Goal: Task Accomplishment & Management: Use online tool/utility

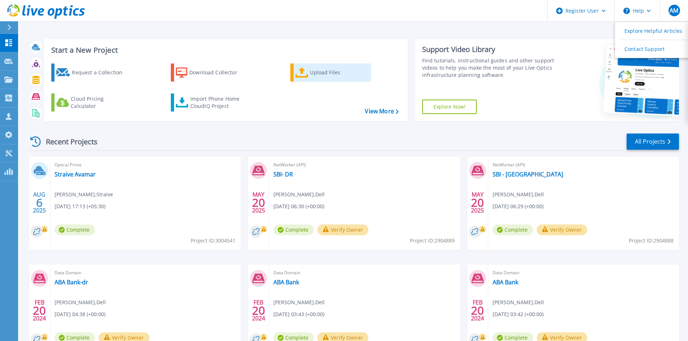
click at [310, 75] on div "Upload Files" at bounding box center [339, 72] width 58 height 14
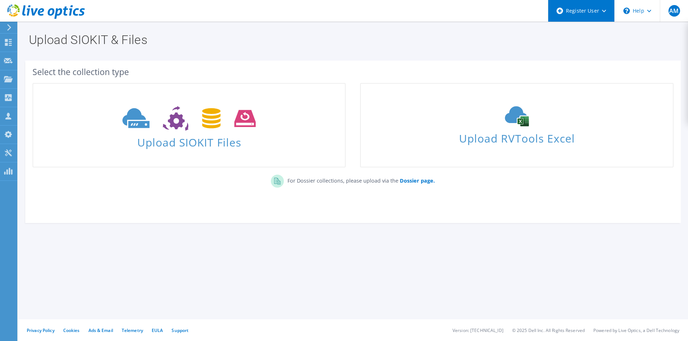
click at [593, 14] on div "Register User" at bounding box center [581, 11] width 66 height 22
click at [462, 42] on h1 "Upload SIOKIT & Files" at bounding box center [351, 40] width 644 height 12
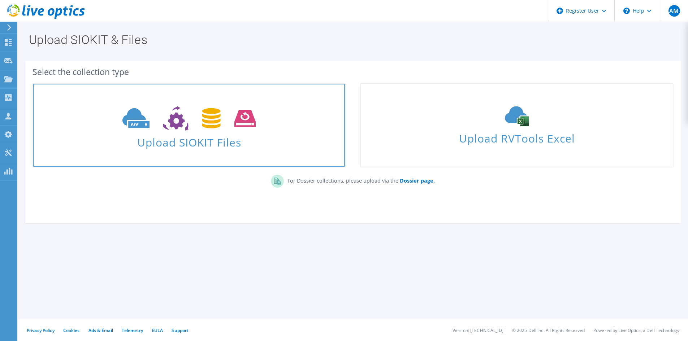
click at [180, 144] on span "Upload SIOKIT Files" at bounding box center [189, 140] width 312 height 16
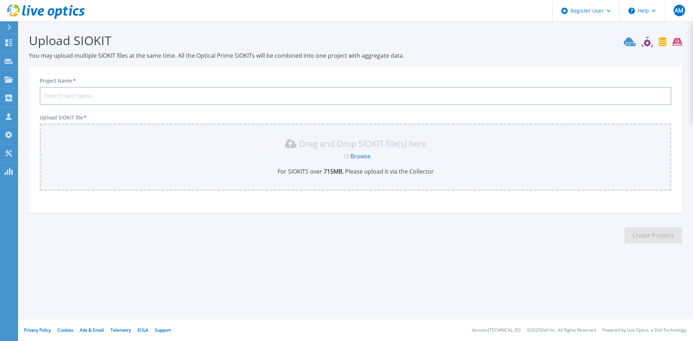
click at [360, 154] on link "Browse" at bounding box center [360, 156] width 20 height 8
click at [8, 28] on icon at bounding box center [9, 28] width 4 height 6
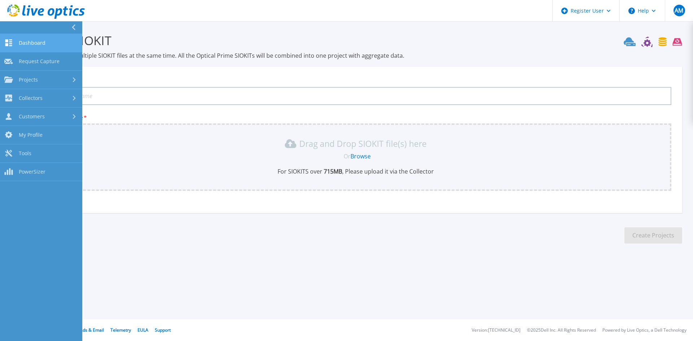
click at [18, 37] on link "Dashboard Dashboard" at bounding box center [41, 43] width 82 height 18
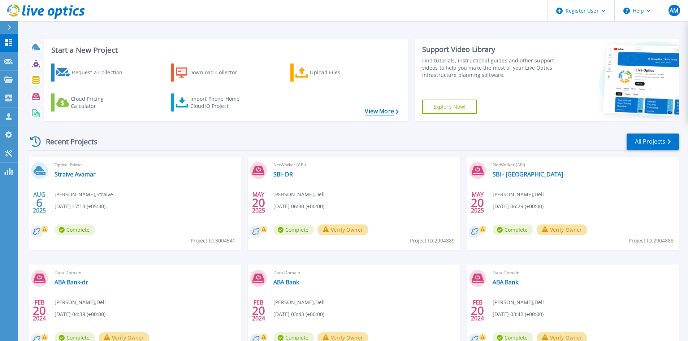
click at [376, 111] on link "View More" at bounding box center [382, 111] width 34 height 7
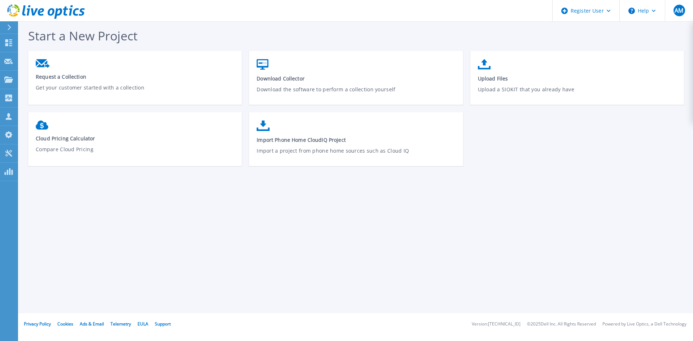
click at [8, 25] on icon at bounding box center [10, 28] width 4 height 6
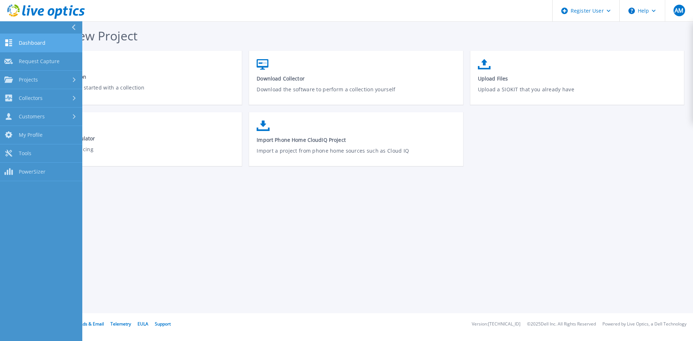
click at [28, 42] on span "Dashboard" at bounding box center [32, 43] width 27 height 6
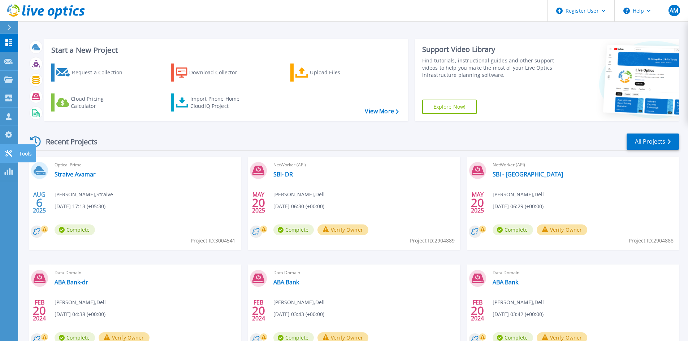
click at [6, 152] on icon at bounding box center [8, 153] width 9 height 7
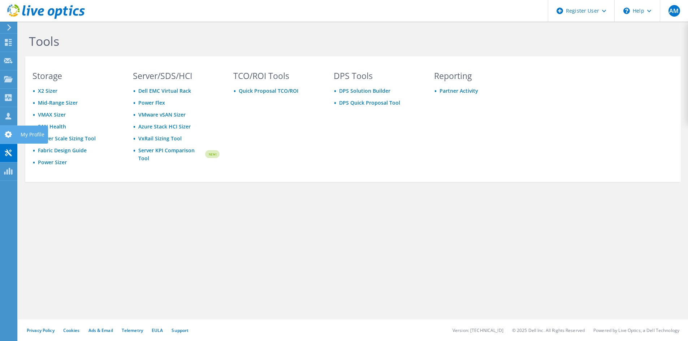
click at [7, 136] on use at bounding box center [8, 134] width 7 height 7
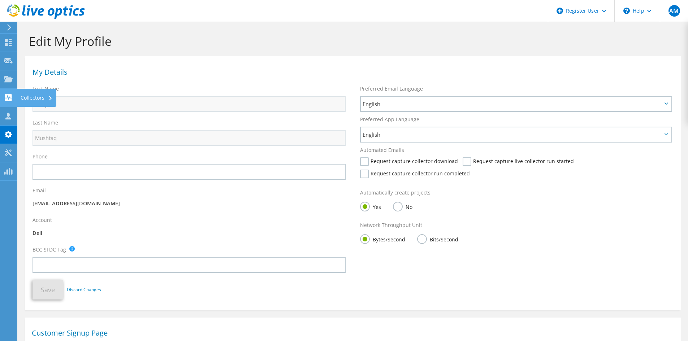
click at [21, 96] on div "Collectors" at bounding box center [36, 98] width 39 height 18
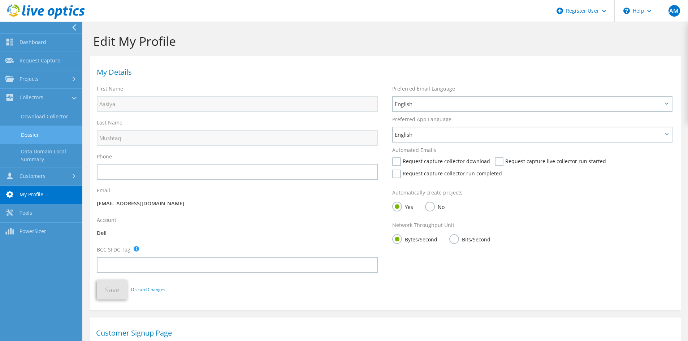
click at [39, 132] on link "Dossier" at bounding box center [41, 135] width 82 height 18
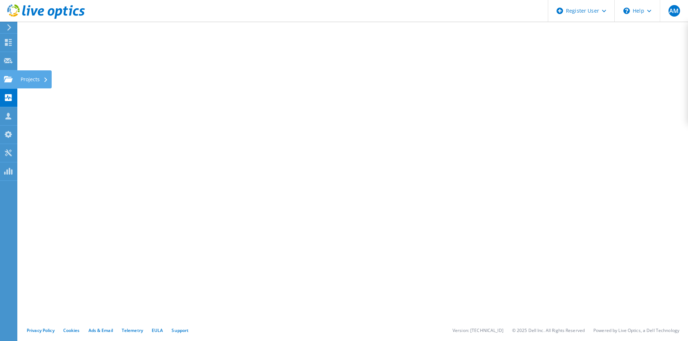
click at [12, 78] on use at bounding box center [8, 79] width 9 height 6
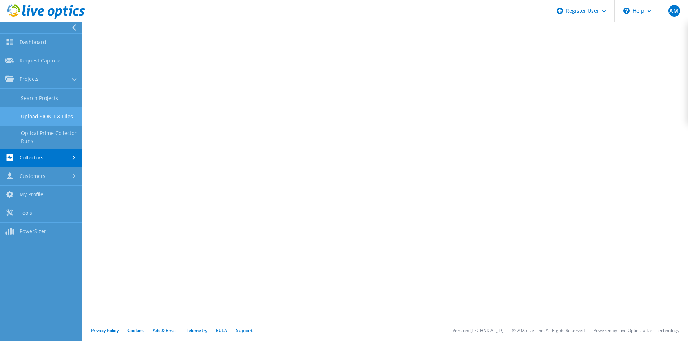
click at [56, 118] on link "Upload SIOKIT & Files" at bounding box center [41, 116] width 82 height 18
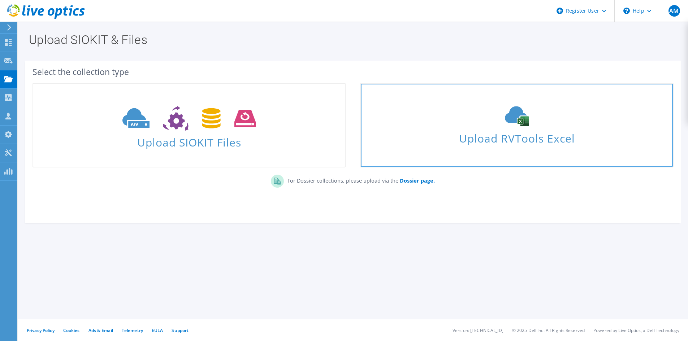
click at [519, 112] on use at bounding box center [517, 116] width 24 height 20
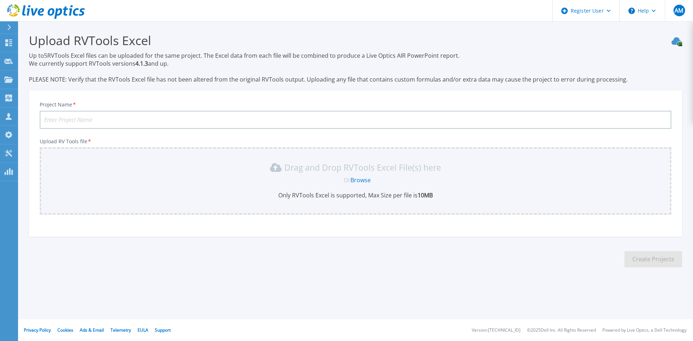
click at [355, 177] on link "Browse" at bounding box center [360, 180] width 20 height 8
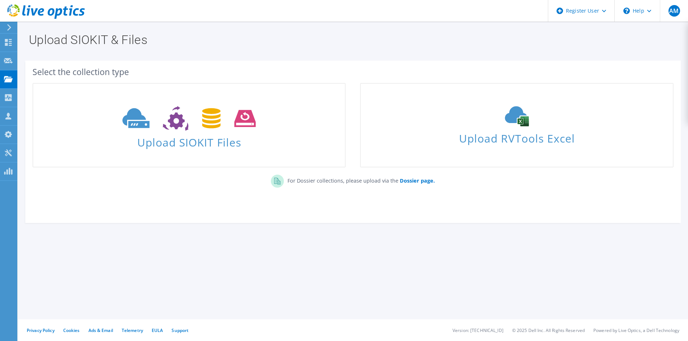
click at [12, 24] on div at bounding box center [42, 12] width 85 height 24
click at [8, 29] on icon at bounding box center [8, 27] width 5 height 6
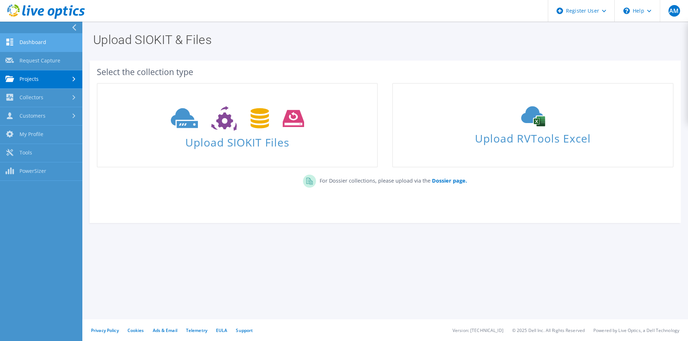
click at [37, 44] on link "Dashboard" at bounding box center [41, 43] width 82 height 18
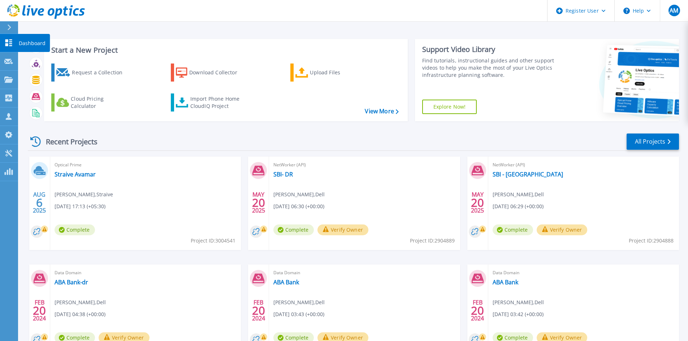
click at [22, 42] on p "Dashboard" at bounding box center [32, 43] width 27 height 19
